Goal: Task Accomplishment & Management: Manage account settings

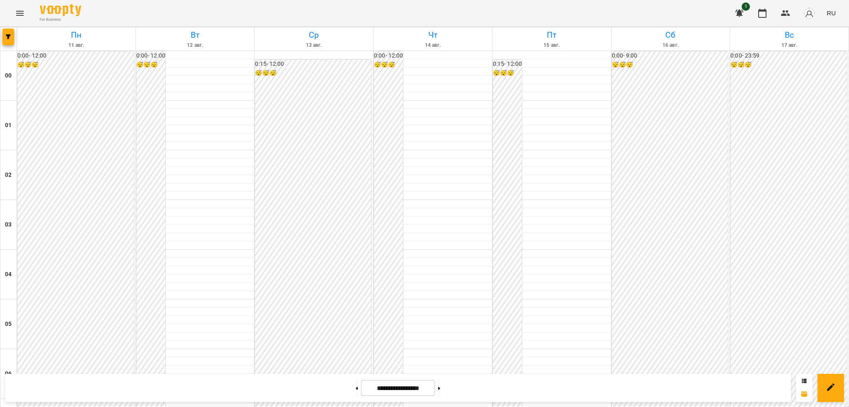
scroll to position [428, 0]
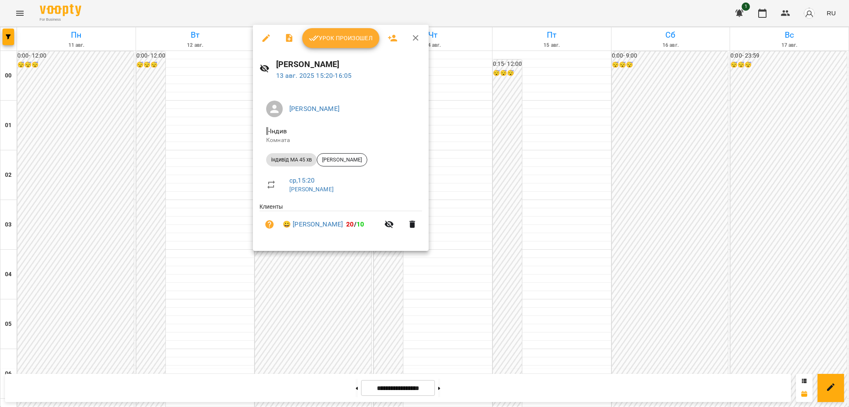
click at [266, 40] on icon "button" at bounding box center [266, 38] width 10 height 10
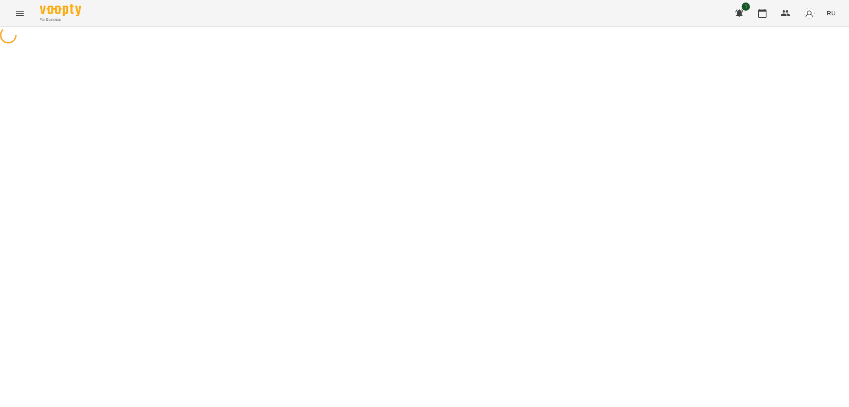
select select "**********"
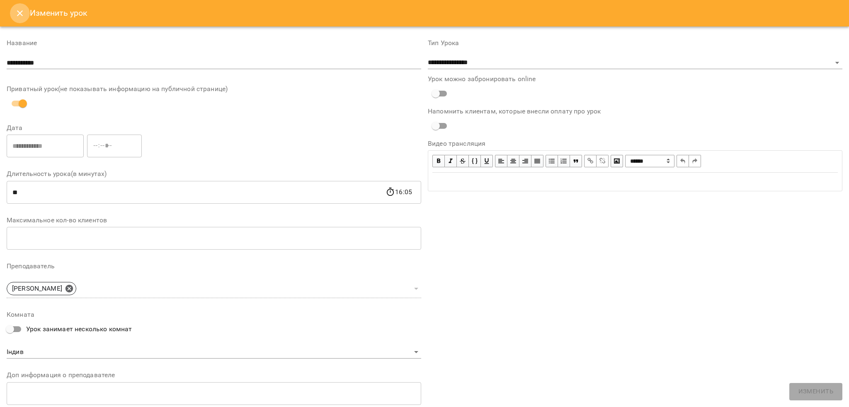
click at [13, 17] on button "Close" at bounding box center [20, 13] width 20 height 20
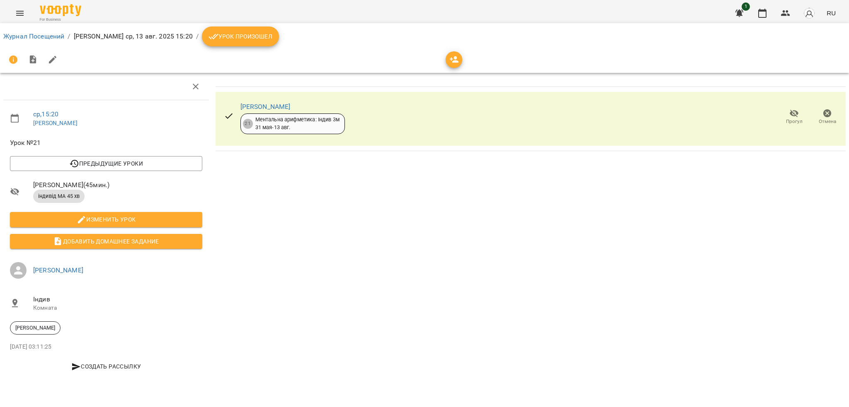
click at [259, 30] on button "Урок произошел" at bounding box center [240, 37] width 77 height 20
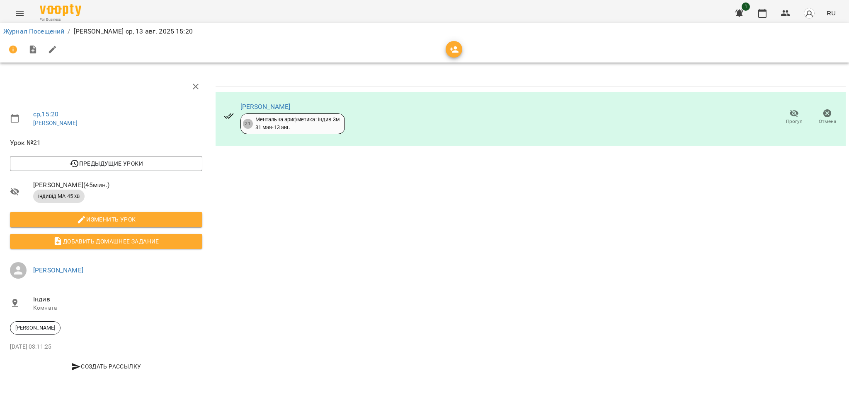
click at [20, 19] on button "Menu" at bounding box center [20, 13] width 20 height 20
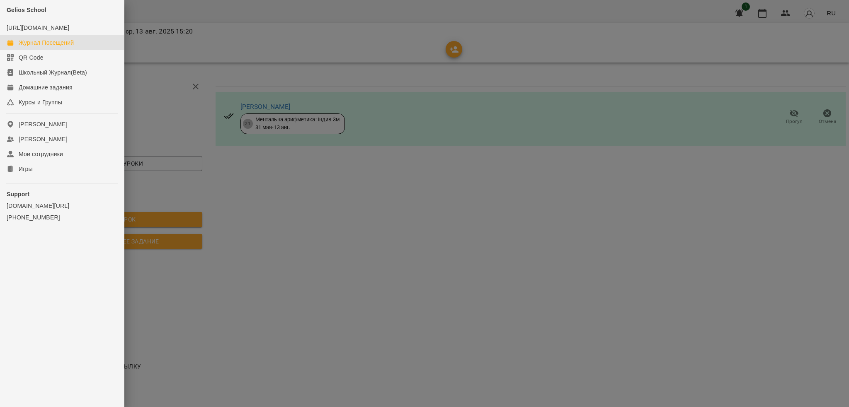
click at [67, 47] on div "Журнал Посещений" at bounding box center [46, 43] width 55 height 8
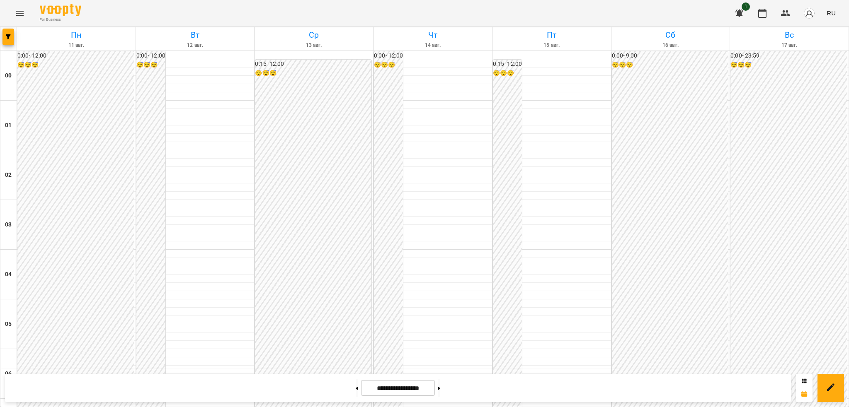
scroll to position [671, 0]
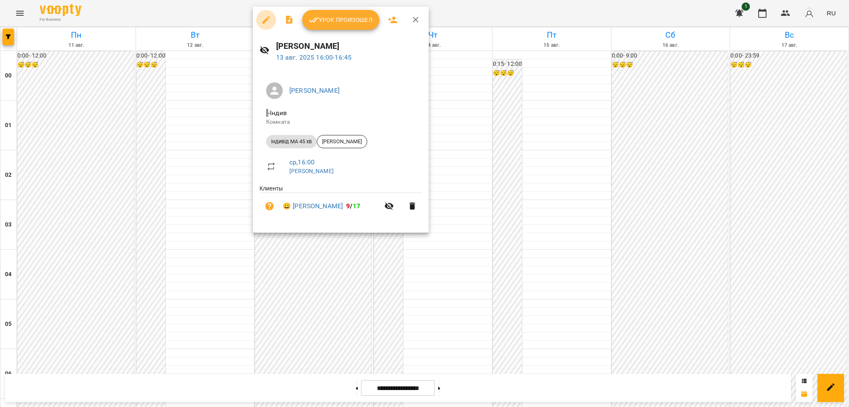
click at [269, 16] on icon "button" at bounding box center [266, 20] width 10 height 10
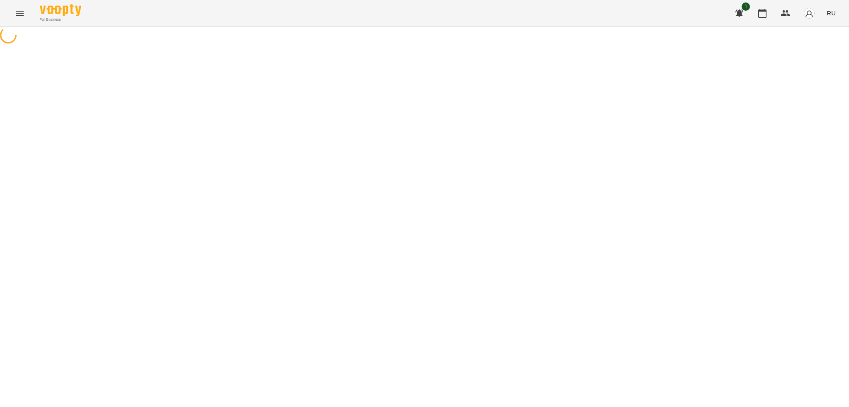
select select "**********"
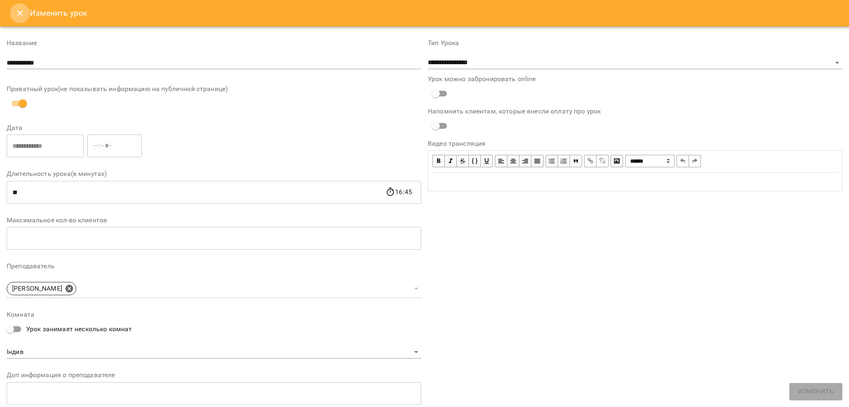
click at [17, 14] on icon "Close" at bounding box center [20, 13] width 10 height 10
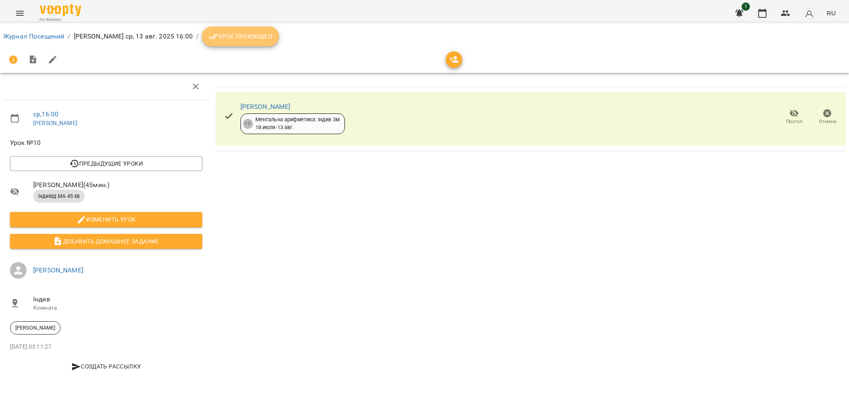
click at [247, 33] on span "Урок произошел" at bounding box center [240, 36] width 64 height 10
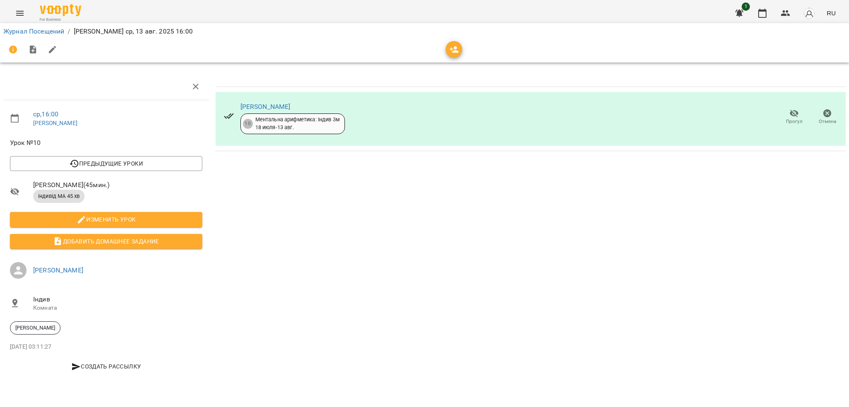
click at [11, 12] on button "Menu" at bounding box center [20, 13] width 20 height 20
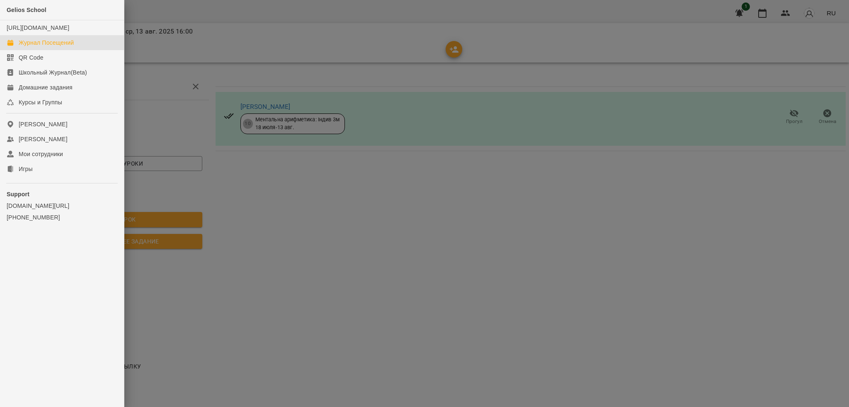
click at [51, 47] on div "Журнал Посещений" at bounding box center [46, 43] width 55 height 8
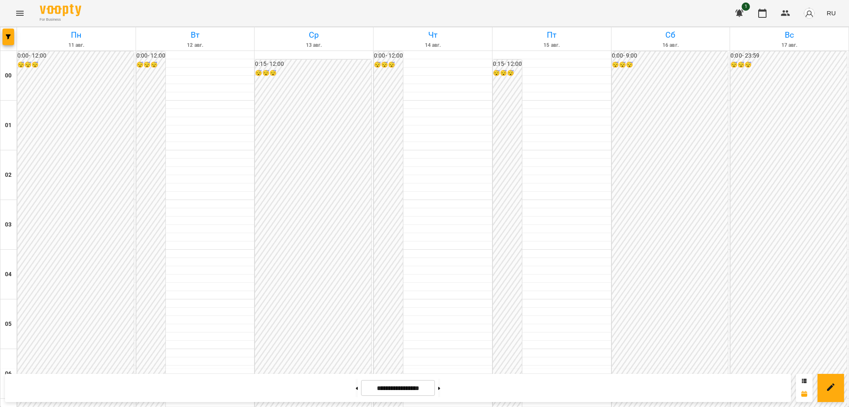
scroll to position [753, 0]
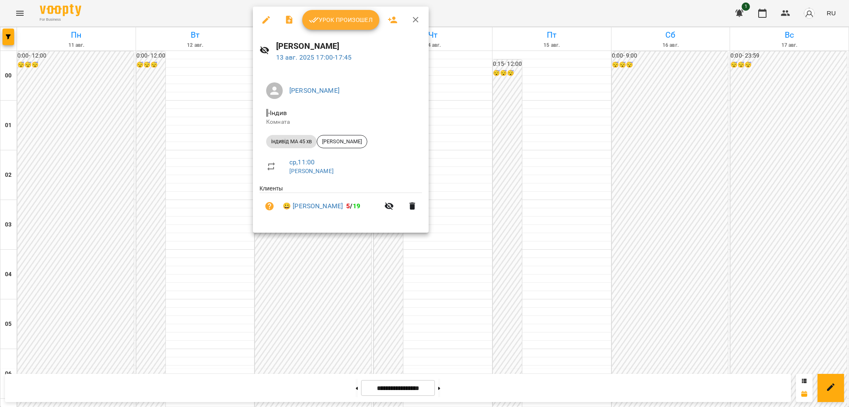
click at [267, 19] on icon "button" at bounding box center [265, 19] width 7 height 7
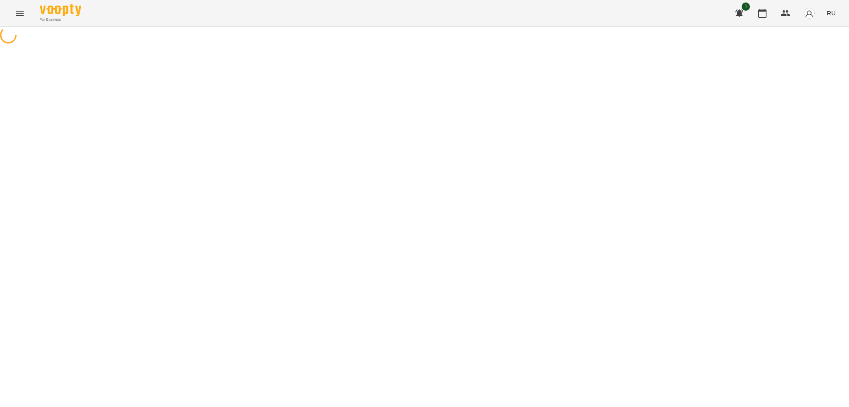
select select "**********"
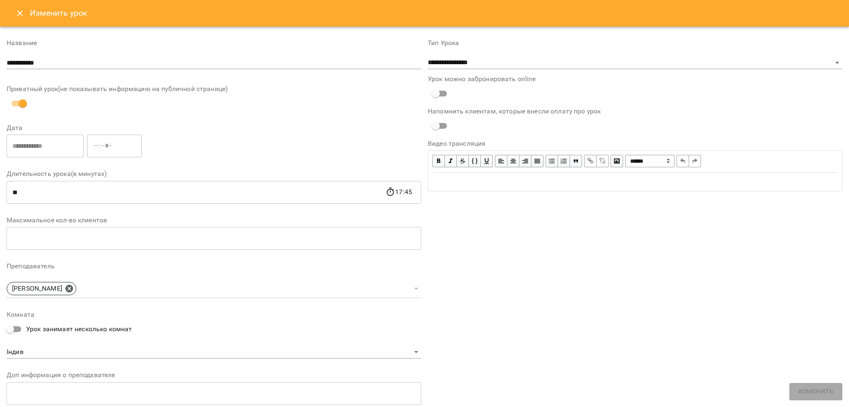
click at [24, 13] on icon "Close" at bounding box center [20, 13] width 10 height 10
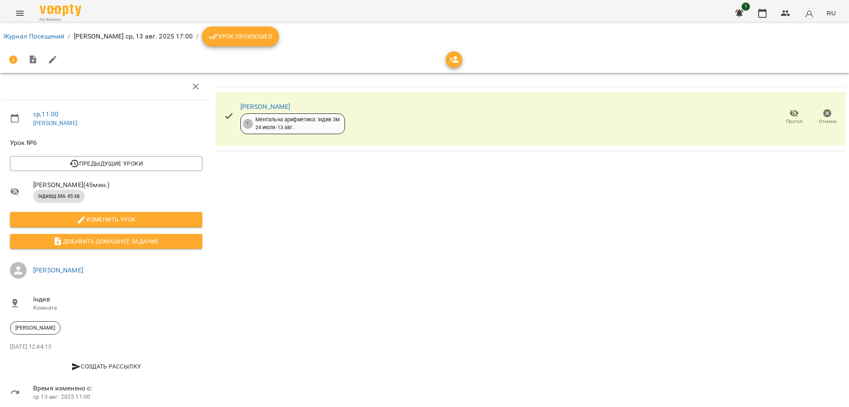
click at [231, 44] on button "Урок произошел" at bounding box center [240, 37] width 77 height 20
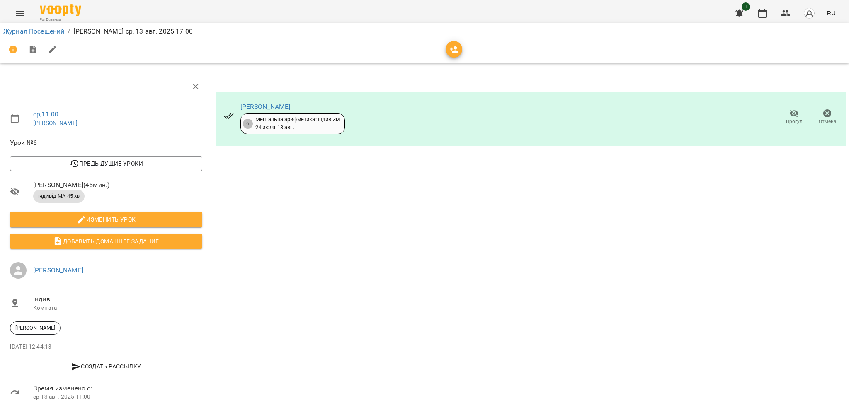
click at [18, 10] on icon "Menu" at bounding box center [20, 13] width 10 height 10
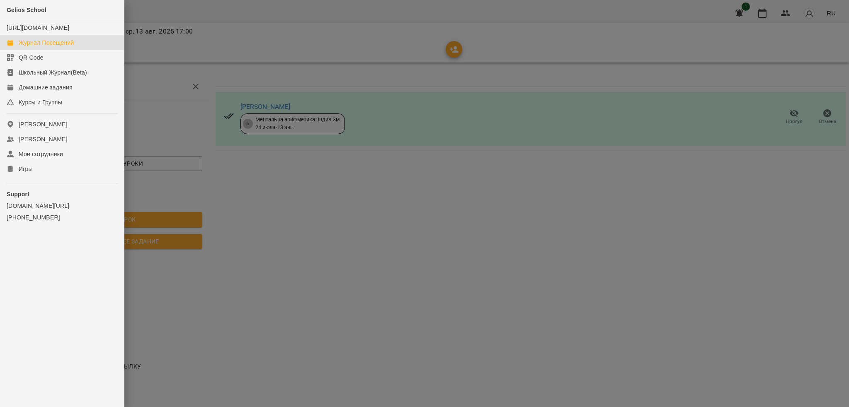
click at [64, 47] on div "Журнал Посещений" at bounding box center [46, 43] width 55 height 8
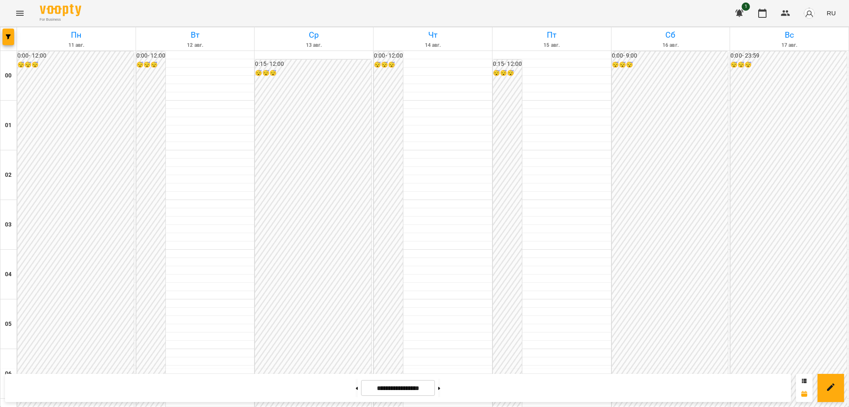
scroll to position [812, 0]
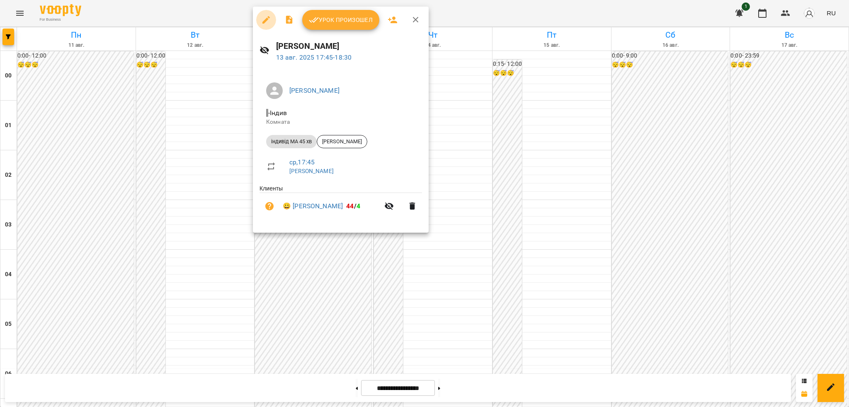
click at [264, 15] on icon "button" at bounding box center [266, 20] width 10 height 10
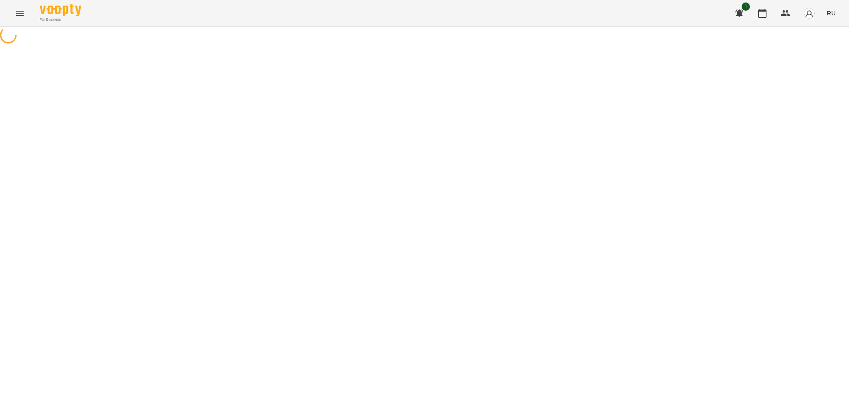
select select "**********"
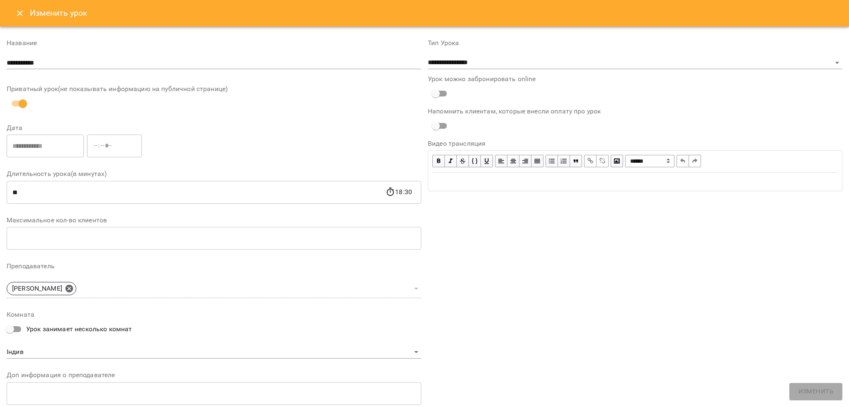
click at [22, 12] on icon "Close" at bounding box center [20, 13] width 10 height 10
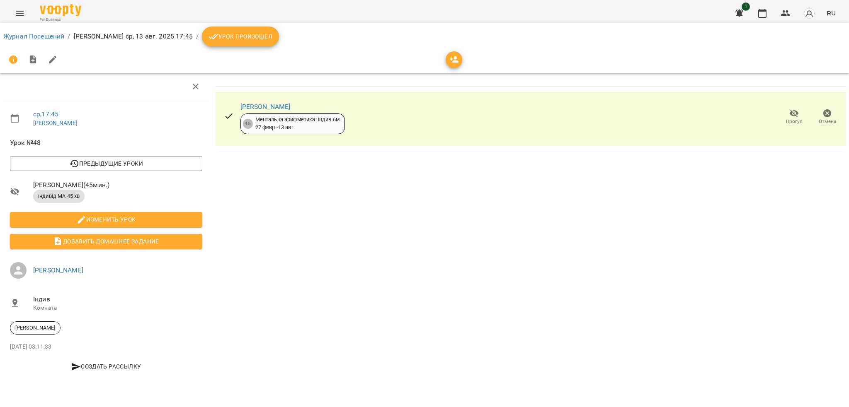
click at [235, 33] on span "Урок произошел" at bounding box center [240, 36] width 64 height 10
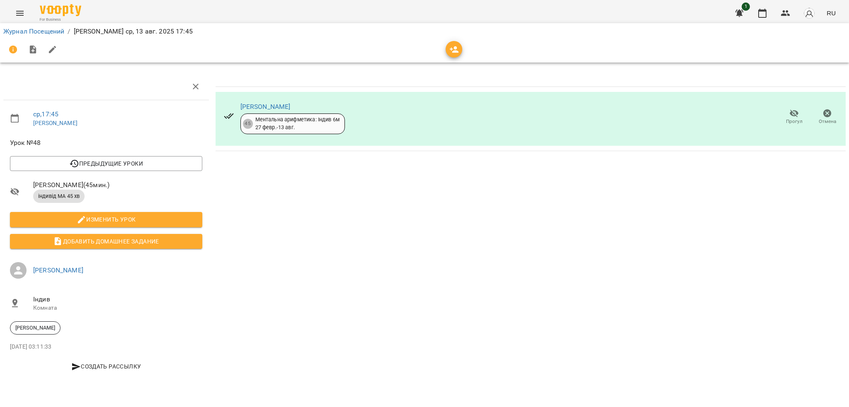
click at [18, 12] on icon "Menu" at bounding box center [20, 13] width 10 height 10
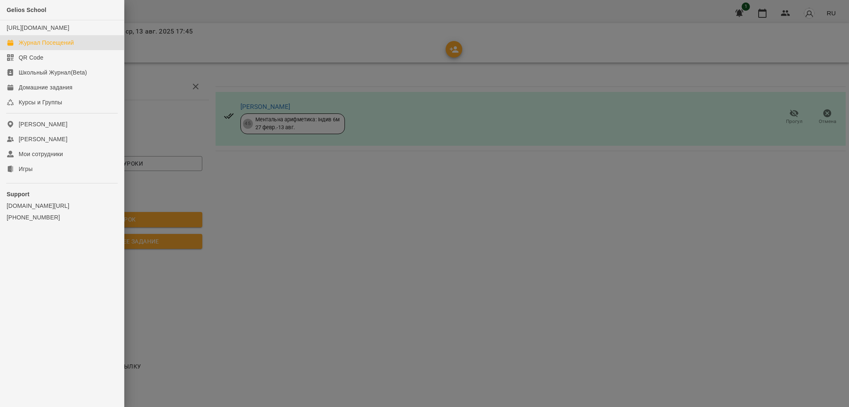
click at [63, 47] on div "Журнал Посещений" at bounding box center [46, 43] width 55 height 8
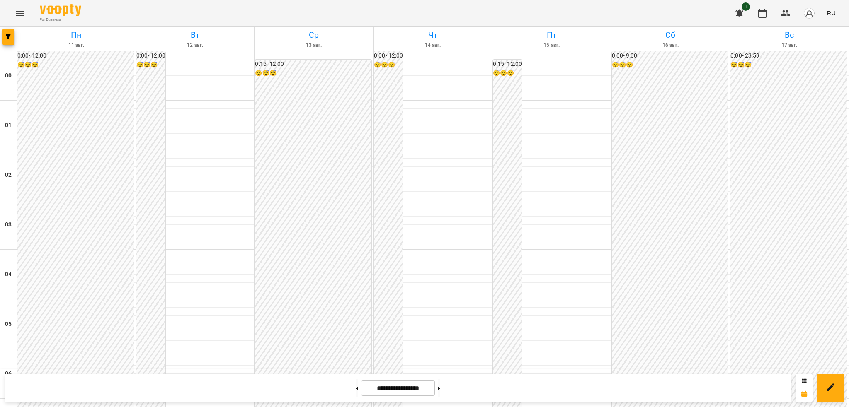
scroll to position [797, 0]
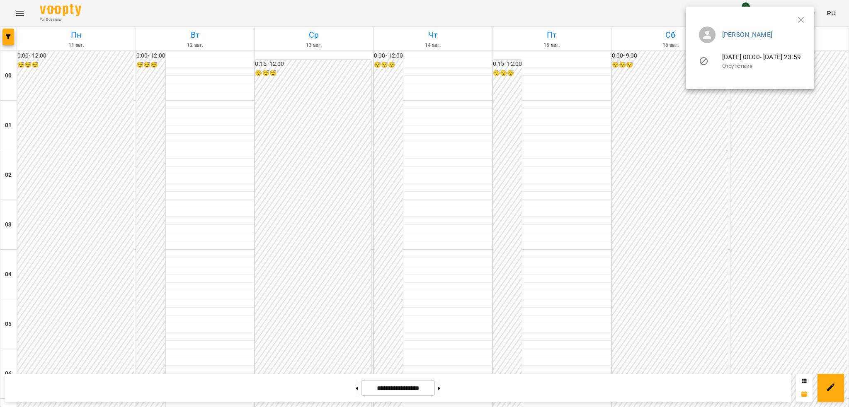
click at [284, 211] on div at bounding box center [424, 203] width 849 height 407
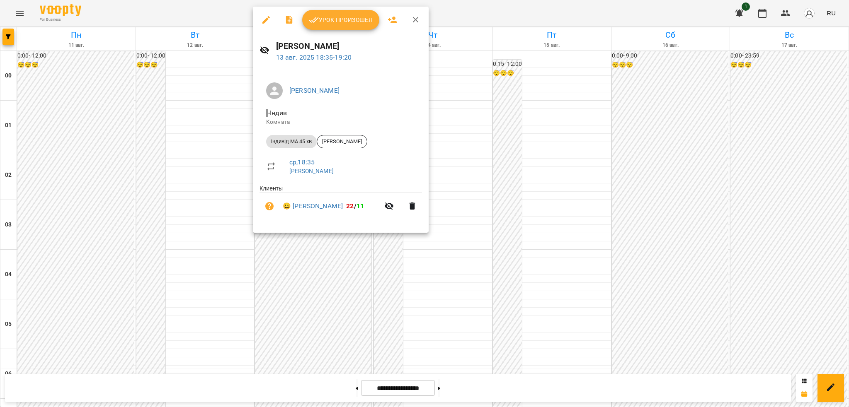
click at [260, 21] on button "button" at bounding box center [266, 20] width 20 height 20
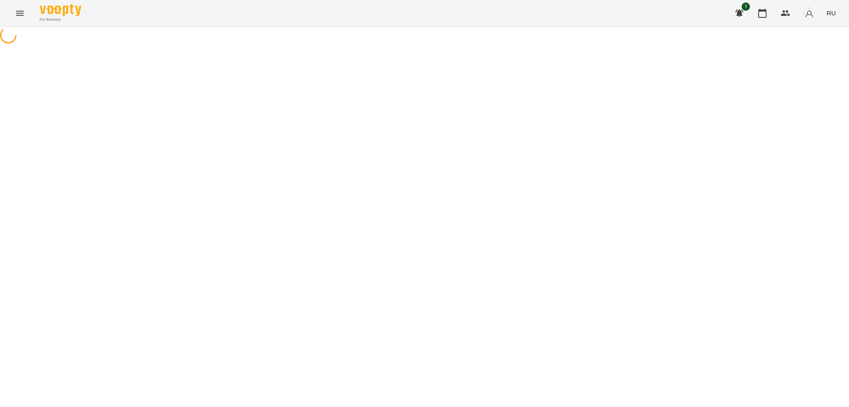
select select "**********"
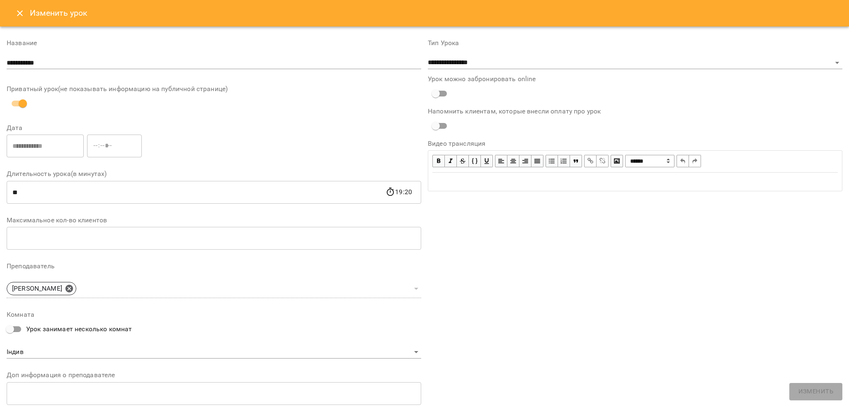
click at [23, 15] on icon "Close" at bounding box center [20, 13] width 10 height 10
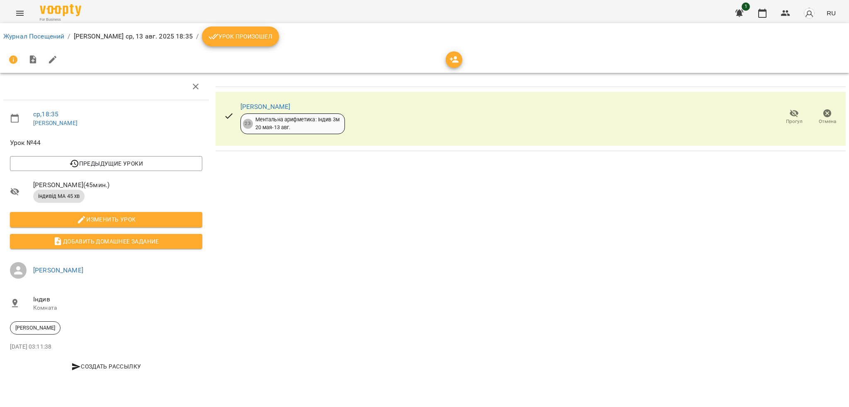
click at [233, 45] on button "Урок произошел" at bounding box center [240, 37] width 77 height 20
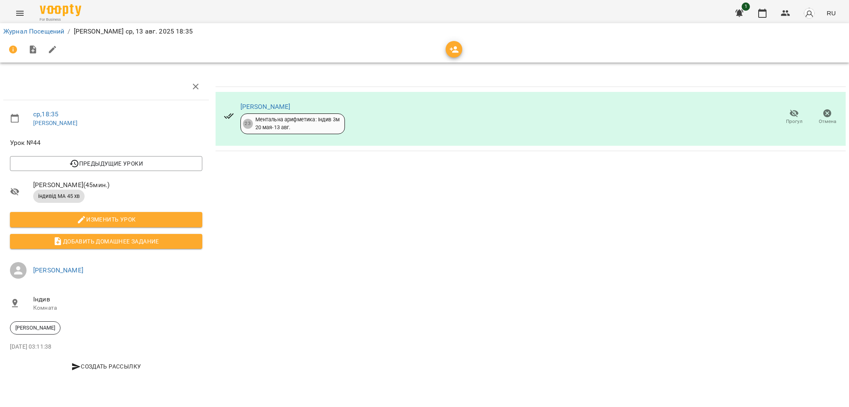
click at [795, 114] on icon "button" at bounding box center [794, 114] width 9 height 8
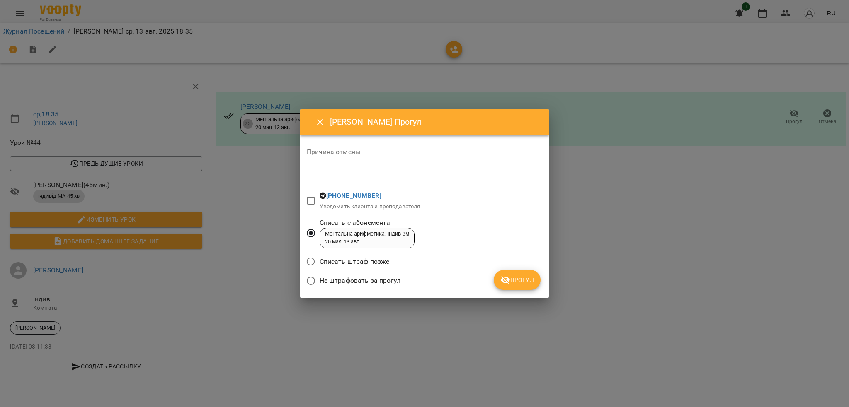
click at [317, 174] on textarea at bounding box center [424, 172] width 235 height 8
type textarea "**********"
click at [523, 281] on span "Прогул" at bounding box center [517, 280] width 34 height 10
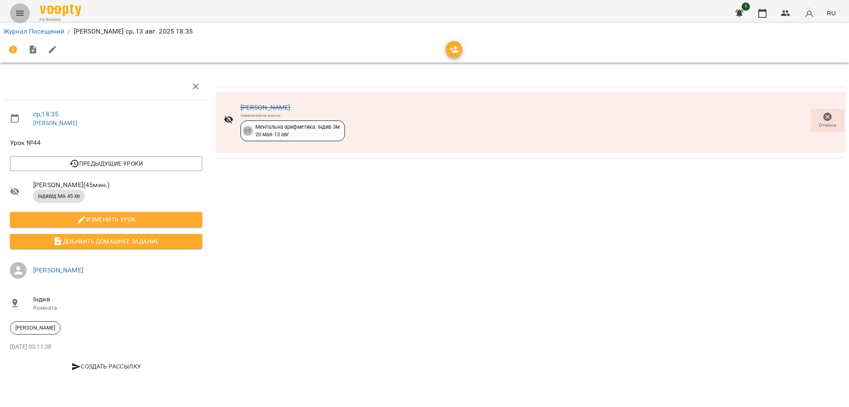
click at [23, 10] on icon "Menu" at bounding box center [20, 13] width 10 height 10
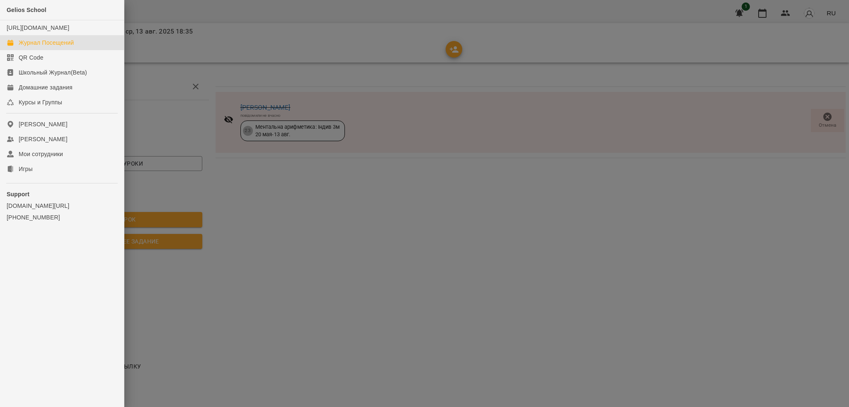
click at [69, 47] on div "Журнал Посещений" at bounding box center [46, 43] width 55 height 8
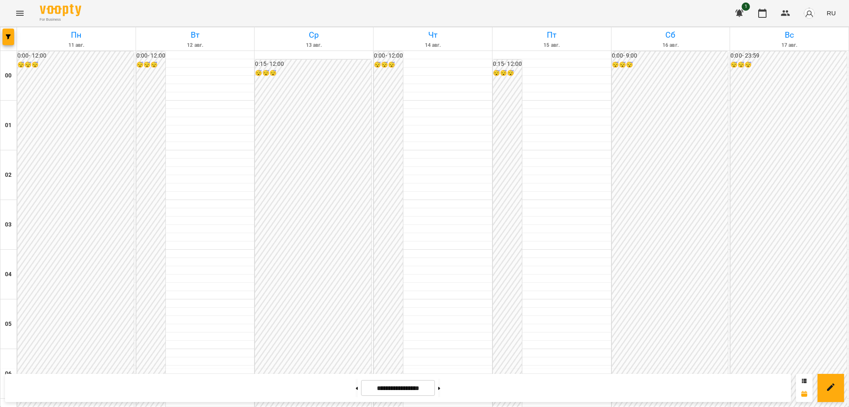
scroll to position [874, 0]
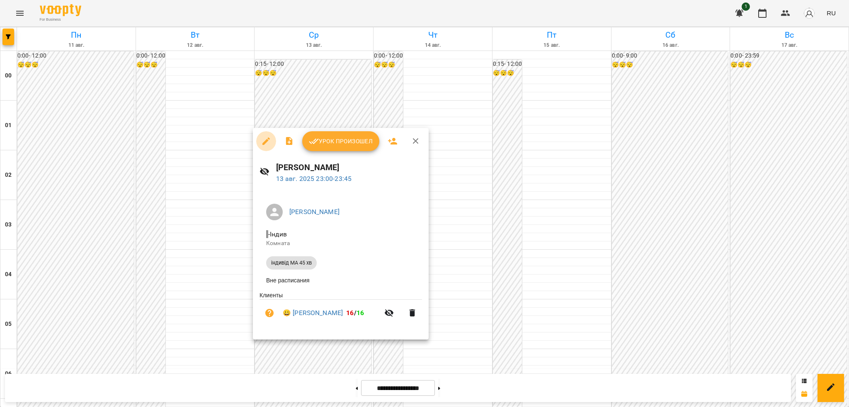
click at [264, 141] on icon "button" at bounding box center [266, 141] width 10 height 10
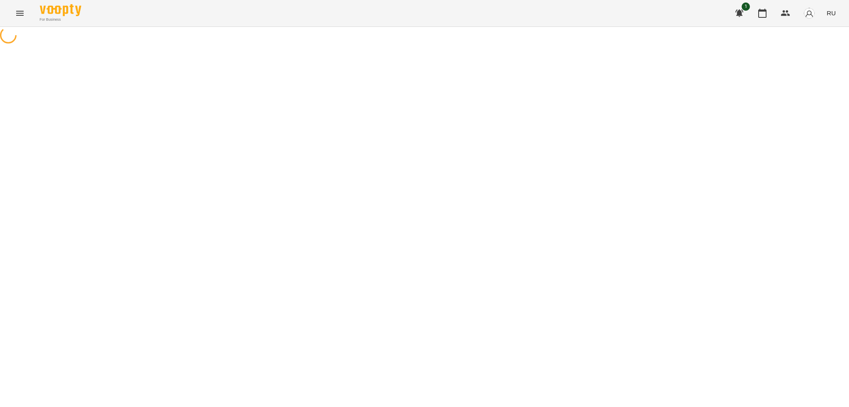
select select "**********"
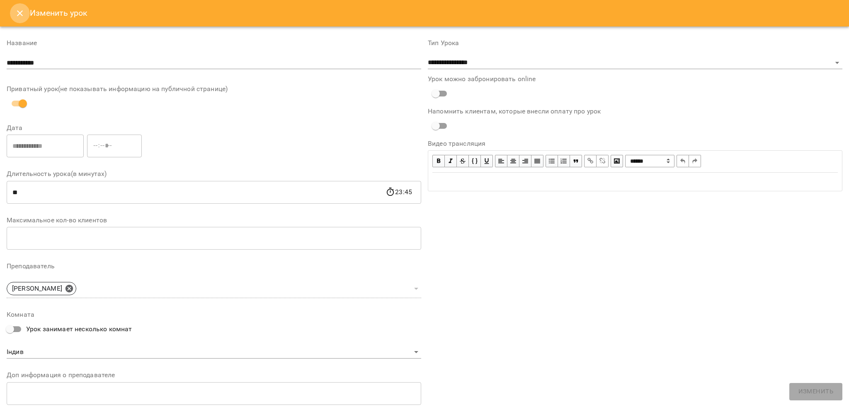
click at [21, 16] on icon "Close" at bounding box center [20, 13] width 10 height 10
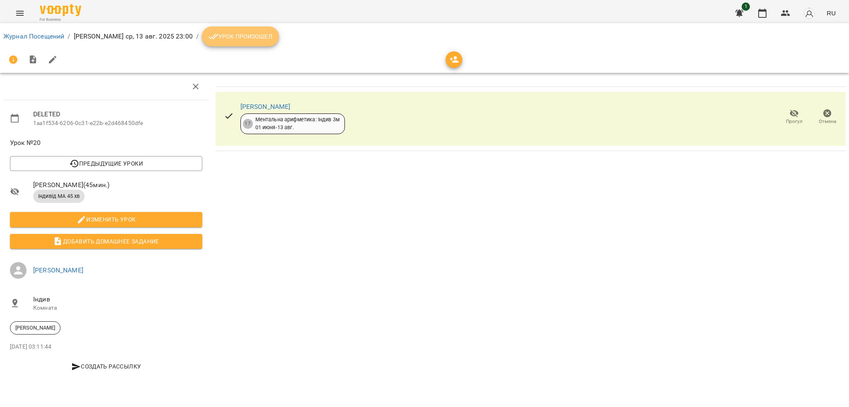
click at [234, 41] on button "Урок произошел" at bounding box center [240, 37] width 77 height 20
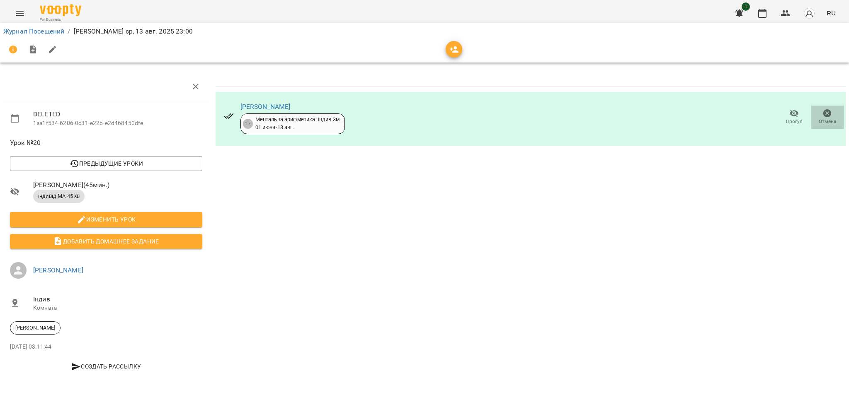
click at [832, 117] on icon "button" at bounding box center [827, 114] width 10 height 10
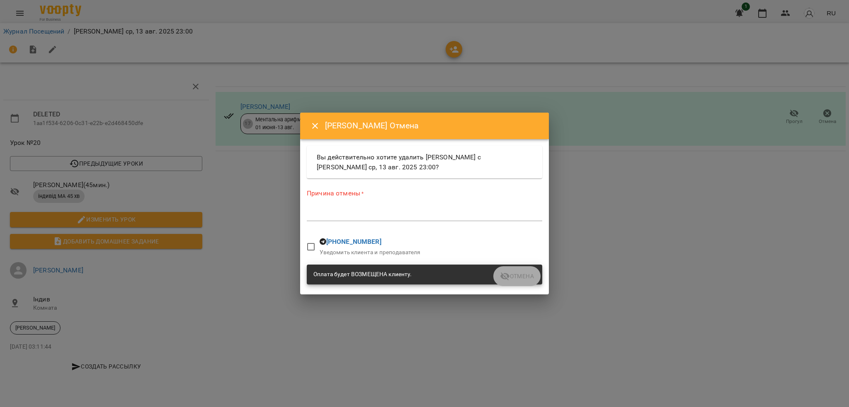
click at [321, 213] on textarea at bounding box center [424, 215] width 235 height 8
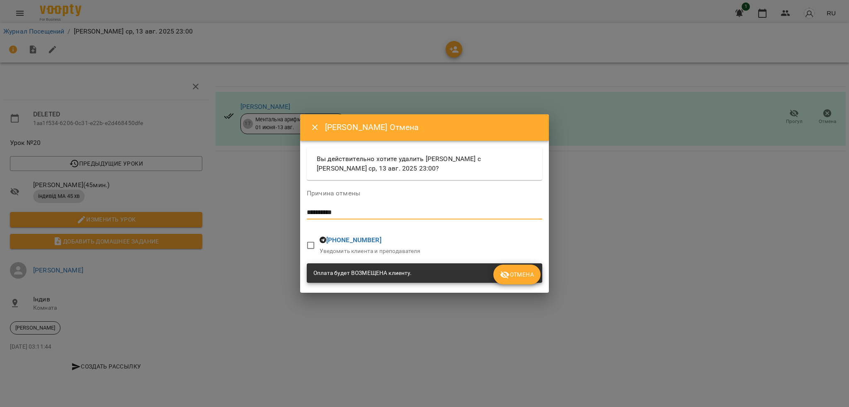
type textarea "**********"
click at [526, 280] on button "Отмена" at bounding box center [516, 275] width 47 height 20
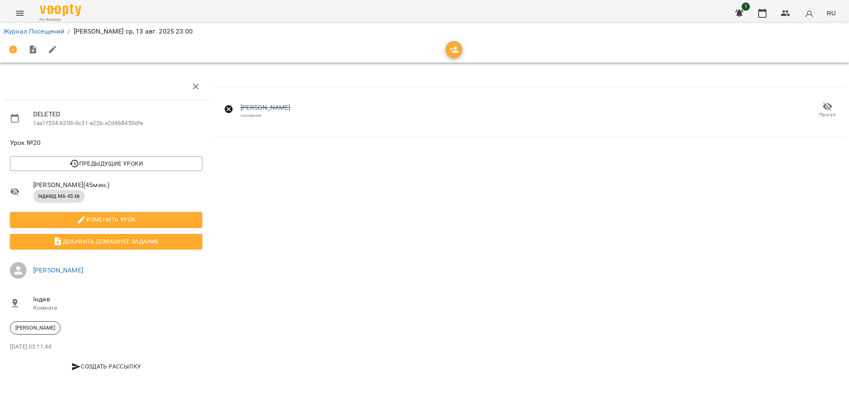
click at [19, 19] on button "Menu" at bounding box center [20, 13] width 20 height 20
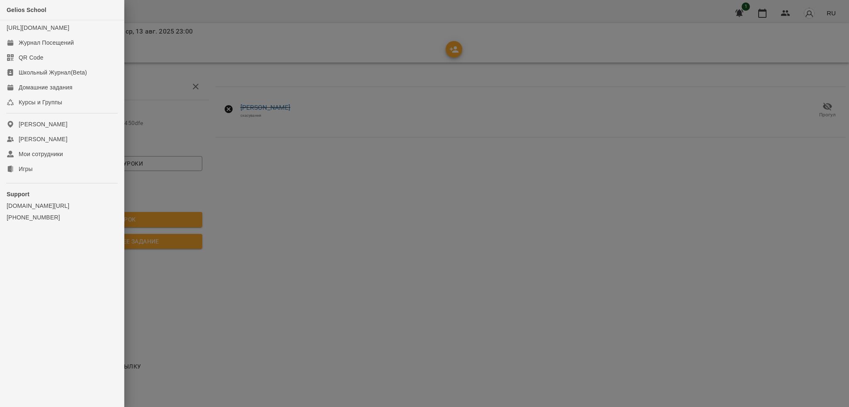
click at [161, 11] on div at bounding box center [424, 203] width 849 height 407
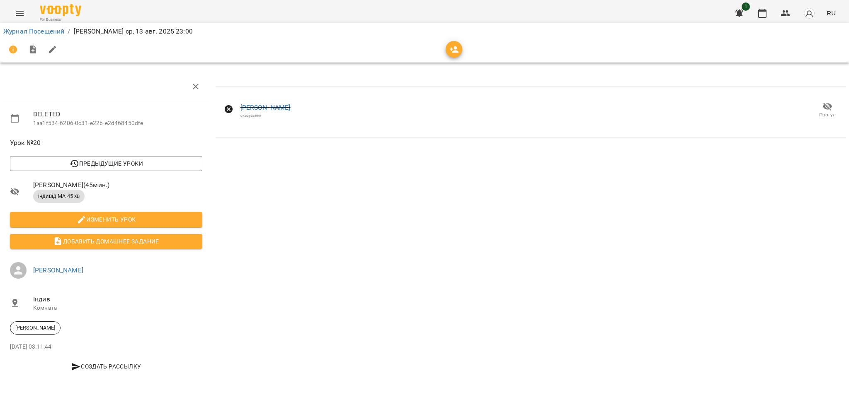
click at [20, 10] on icon "Menu" at bounding box center [20, 13] width 10 height 10
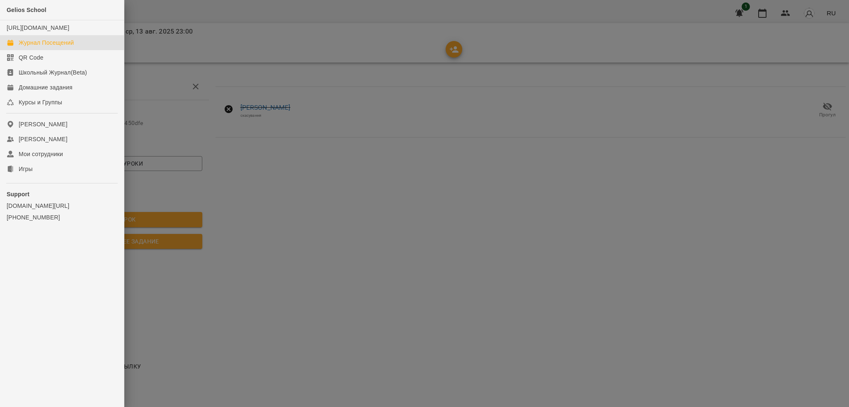
click at [37, 47] on div "Журнал Посещений" at bounding box center [46, 43] width 55 height 8
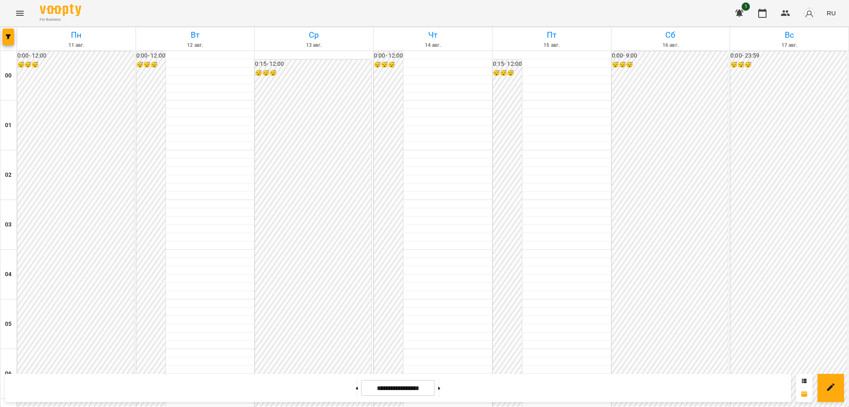
scroll to position [874, 0]
click at [833, 16] on span "RU" at bounding box center [830, 13] width 9 height 9
click at [818, 48] on div "Українська" at bounding box center [816, 46] width 42 height 15
click at [19, 9] on icon "Menu" at bounding box center [20, 13] width 10 height 10
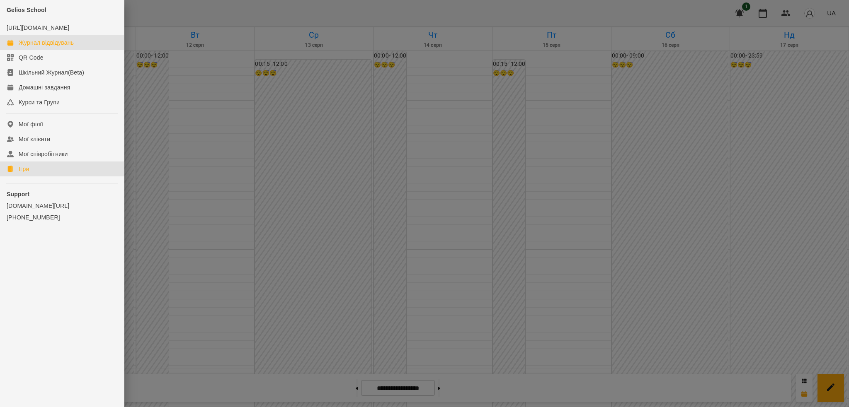
click at [19, 173] on div "Ігри" at bounding box center [24, 169] width 10 height 8
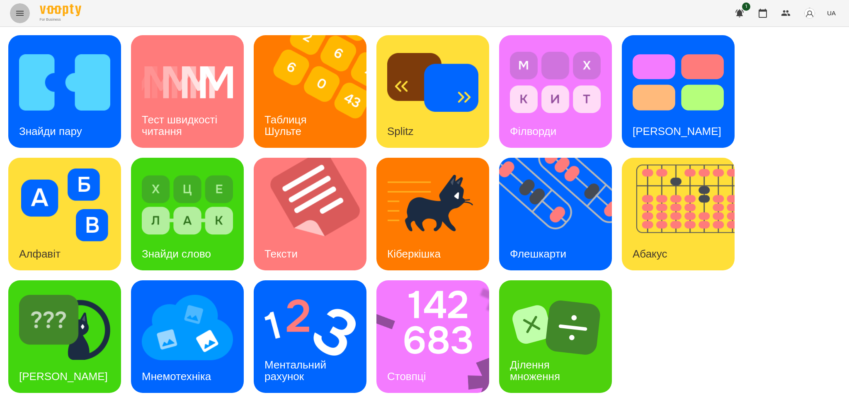
click at [15, 18] on button "Menu" at bounding box center [20, 13] width 20 height 20
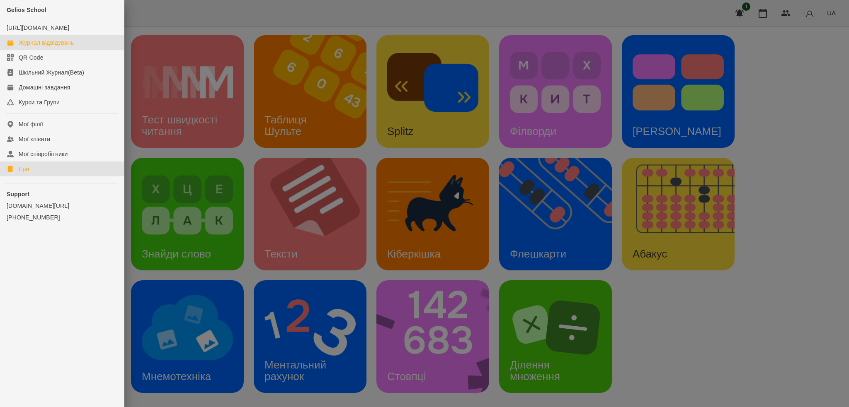
click at [32, 47] on div "Журнал відвідувань" at bounding box center [46, 43] width 55 height 8
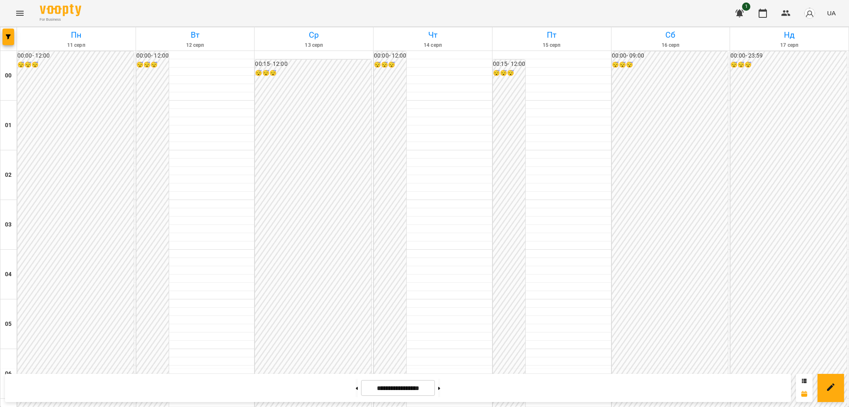
scroll to position [872, 0]
click at [17, 16] on icon "Menu" at bounding box center [20, 13] width 10 height 10
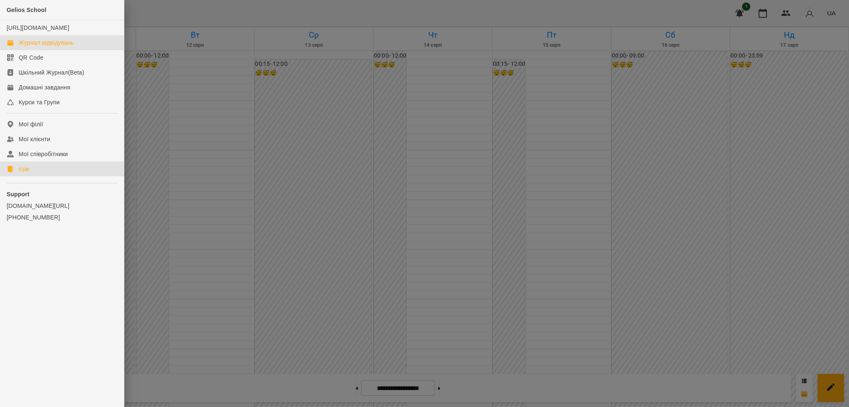
click at [22, 173] on div "Ігри" at bounding box center [24, 169] width 10 height 8
